Goal: Understand process/instructions

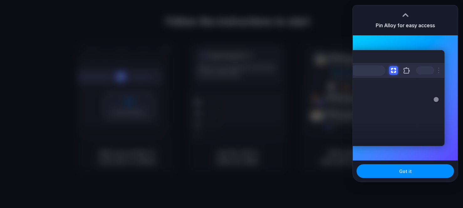
click at [402, 174] on span "Got it" at bounding box center [405, 171] width 13 height 7
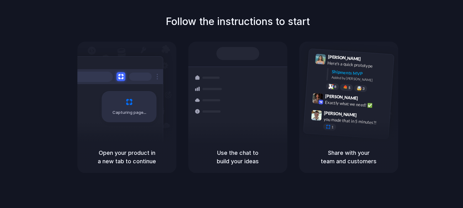
click at [380, 11] on div "Follow the instructions to start Capturing page Open your product in a new tab …" at bounding box center [238, 110] width 476 height 221
drag, startPoint x: 374, startPoint y: 5, endPoint x: 88, endPoint y: 32, distance: 287.3
click at [88, 32] on div "Follow the instructions to start Capturing page Open your product in a new tab …" at bounding box center [237, 93] width 463 height 159
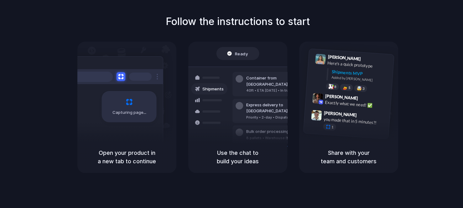
drag, startPoint x: 432, startPoint y: 2, endPoint x: 341, endPoint y: 21, distance: 93.5
click at [341, 21] on div "Follow the instructions to start Capturing page Open your product in a new tab …" at bounding box center [237, 93] width 463 height 159
